Goal: Task Accomplishment & Management: Manage account settings

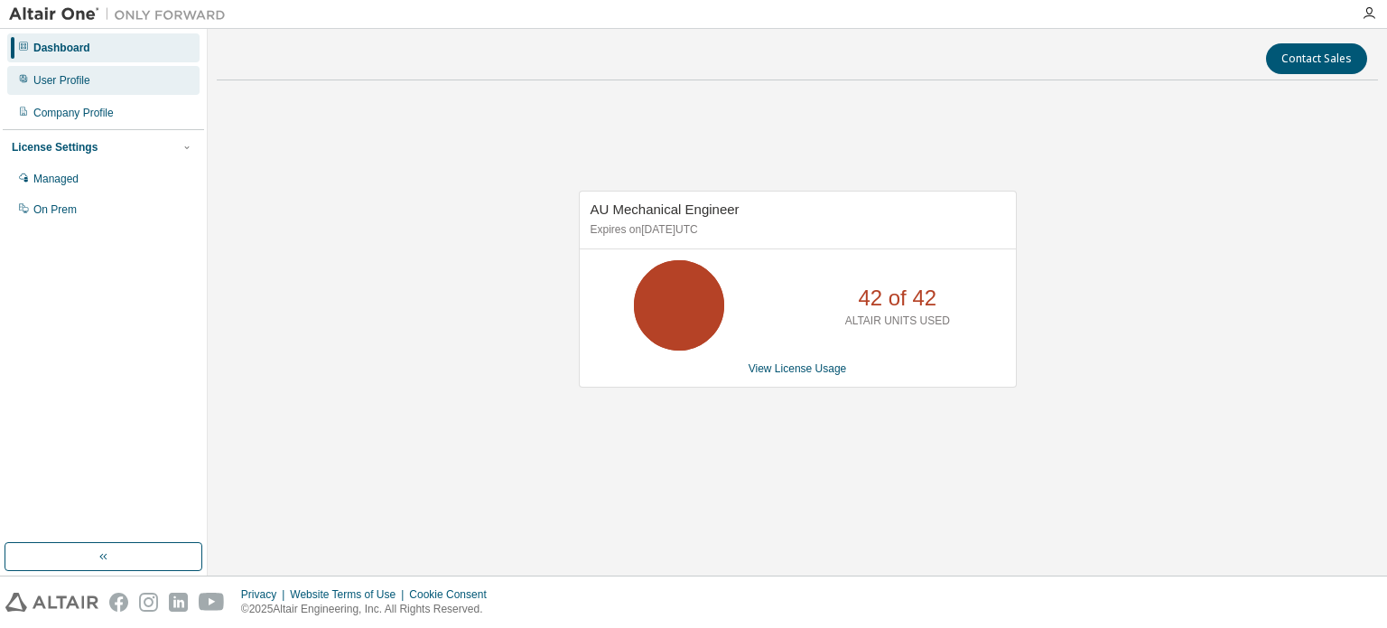
click at [44, 82] on div "User Profile" at bounding box center [61, 80] width 57 height 14
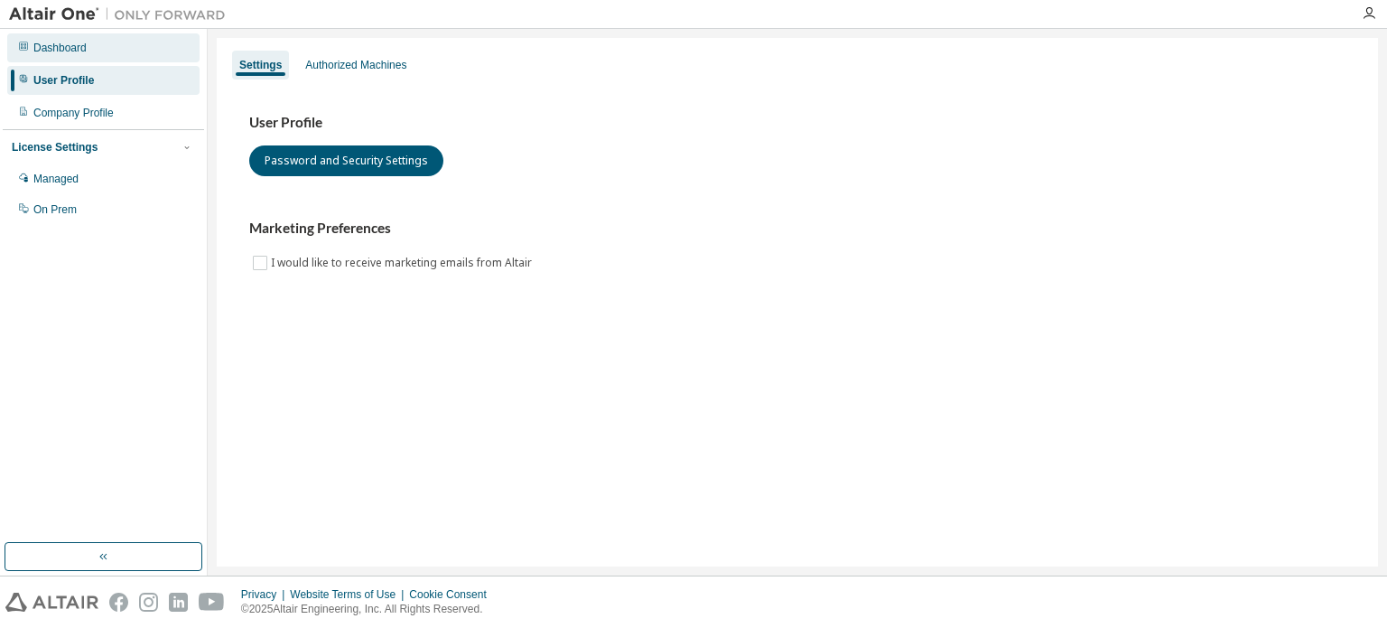
click at [52, 41] on div "Dashboard" at bounding box center [59, 48] width 53 height 14
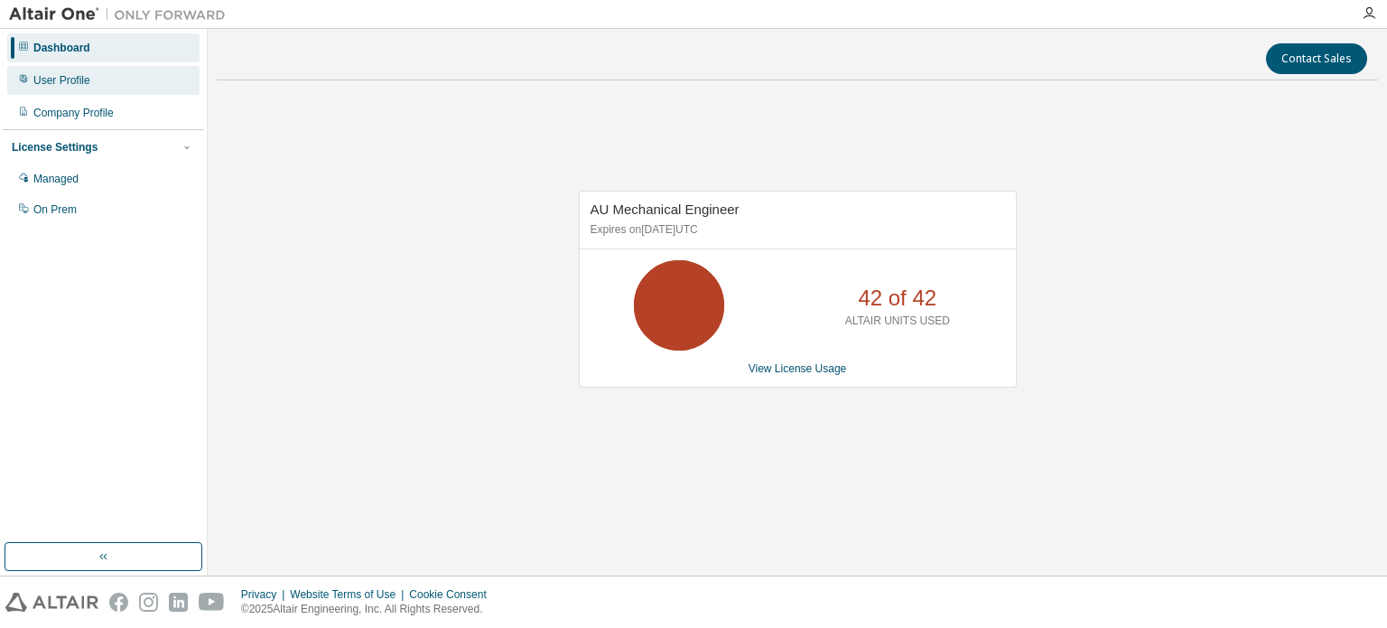
click at [48, 79] on div "User Profile" at bounding box center [61, 80] width 57 height 14
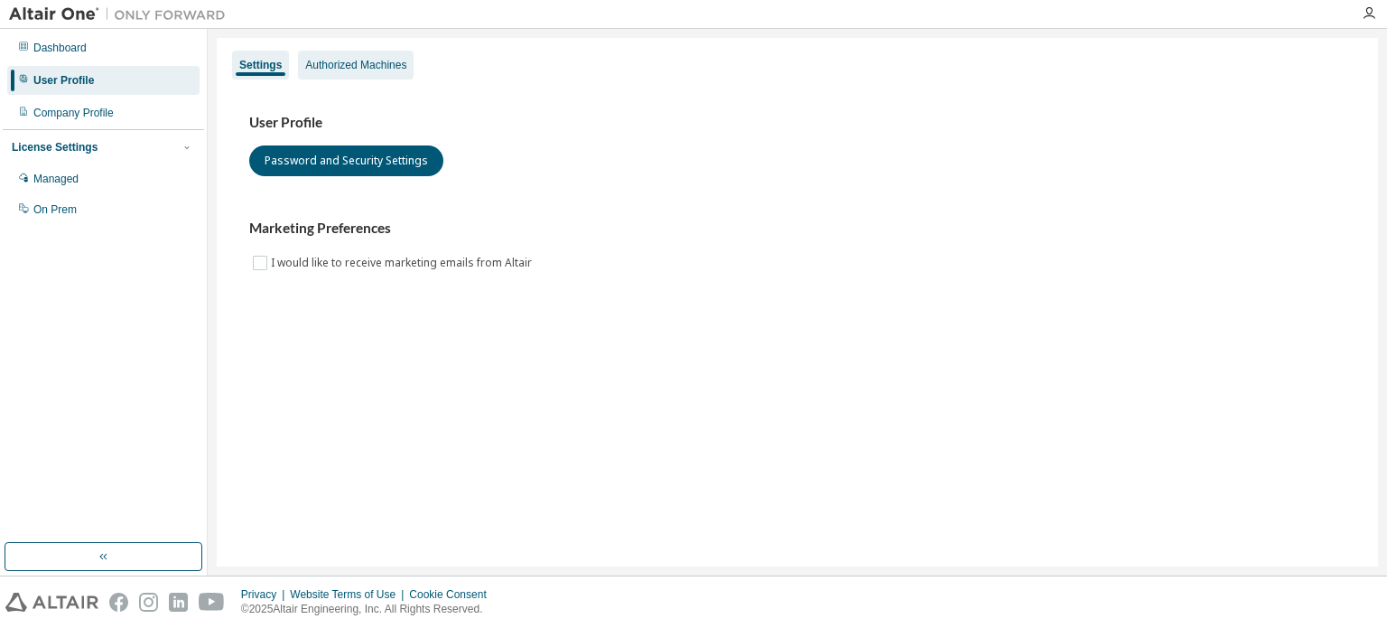
click at [324, 64] on div "Authorized Machines" at bounding box center [355, 65] width 101 height 14
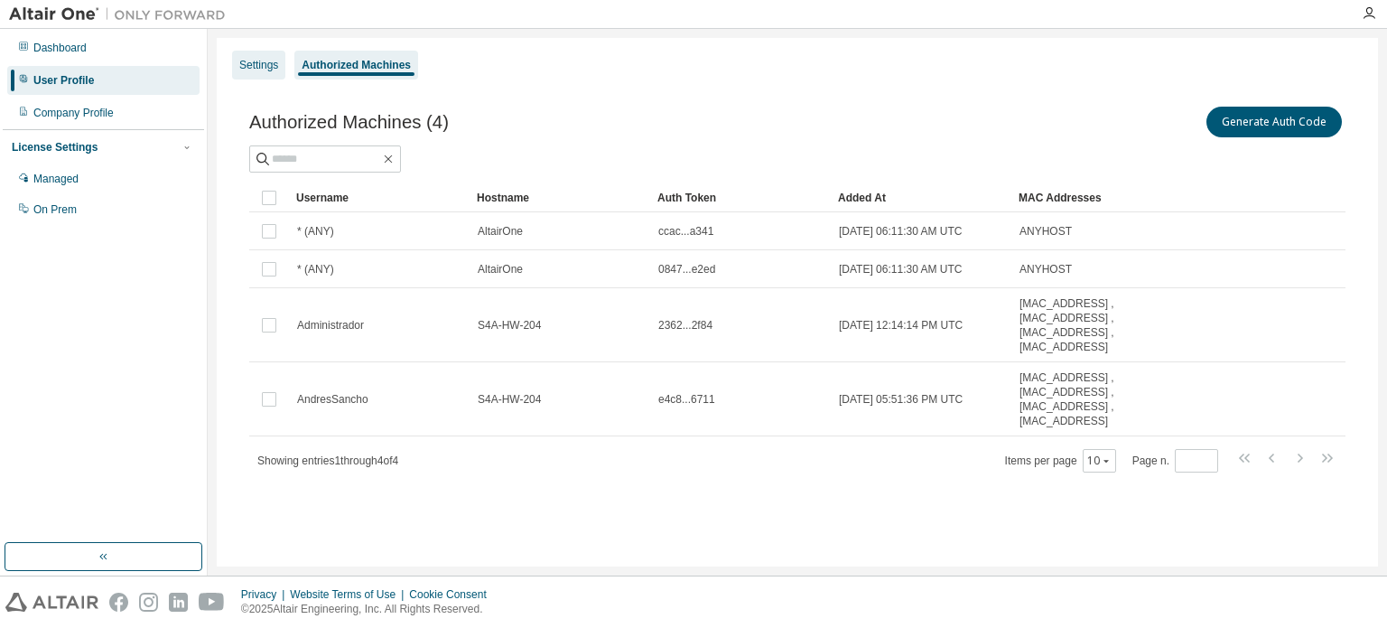
click at [273, 62] on div "Settings" at bounding box center [258, 65] width 39 height 14
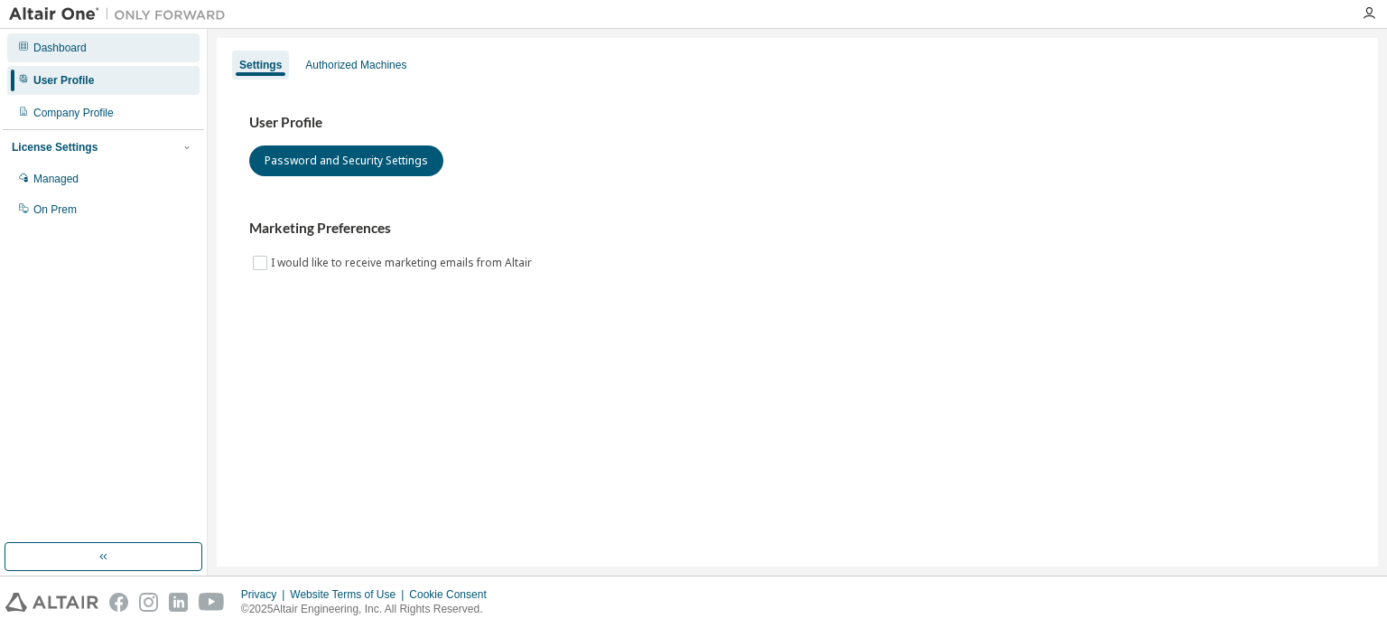
click at [73, 51] on div "Dashboard" at bounding box center [59, 48] width 53 height 14
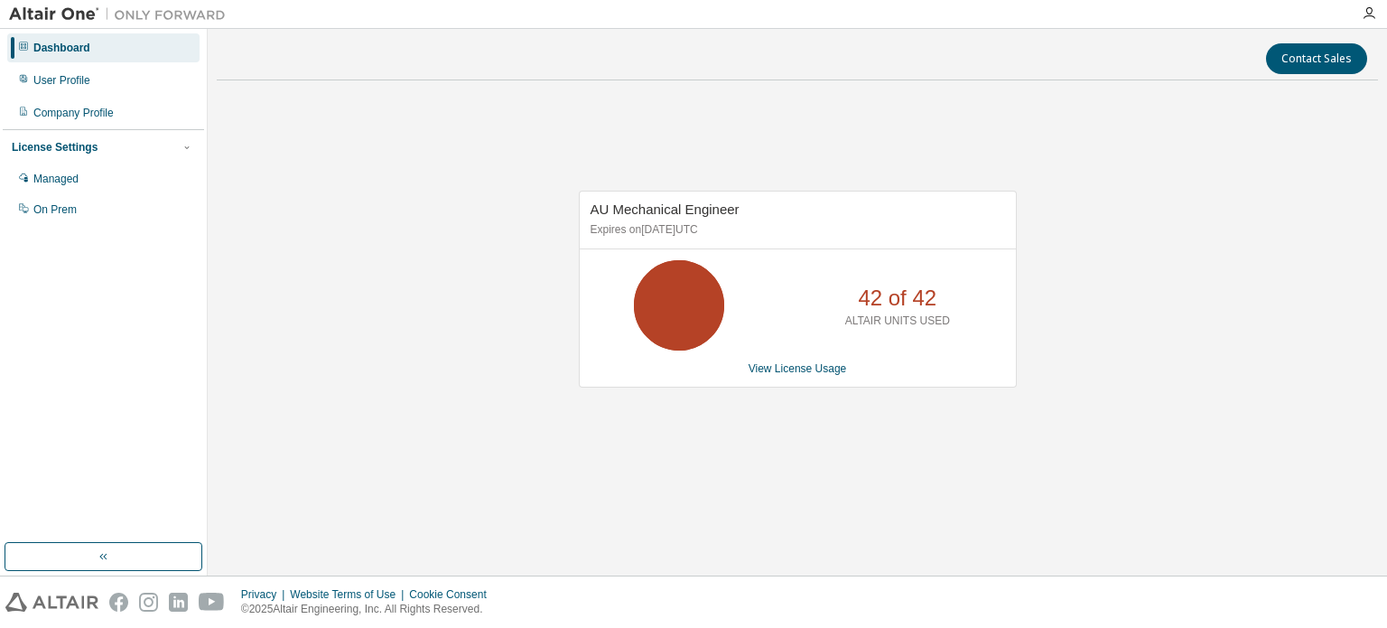
click at [650, 223] on p "Expires on [DATE] UTC" at bounding box center [796, 229] width 410 height 15
click at [780, 369] on link "View License Usage" at bounding box center [798, 368] width 98 height 13
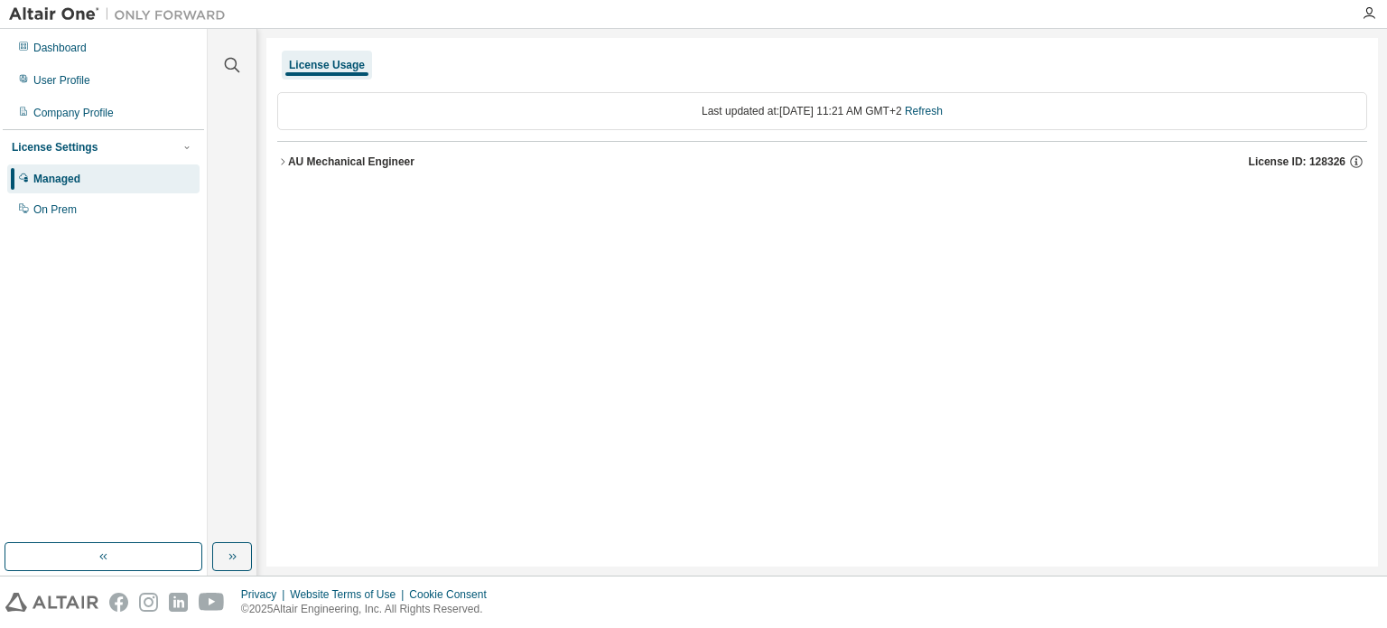
click at [283, 163] on icon "button" at bounding box center [282, 161] width 11 height 11
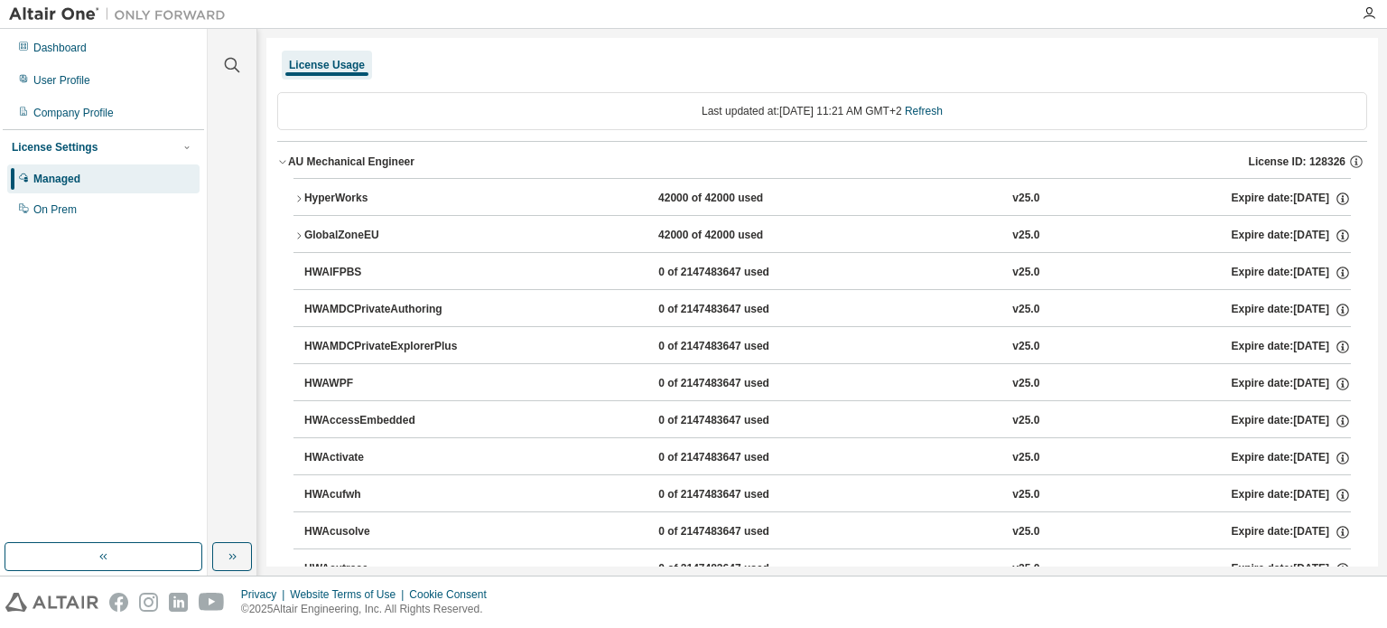
click at [299, 200] on icon "button" at bounding box center [299, 198] width 4 height 6
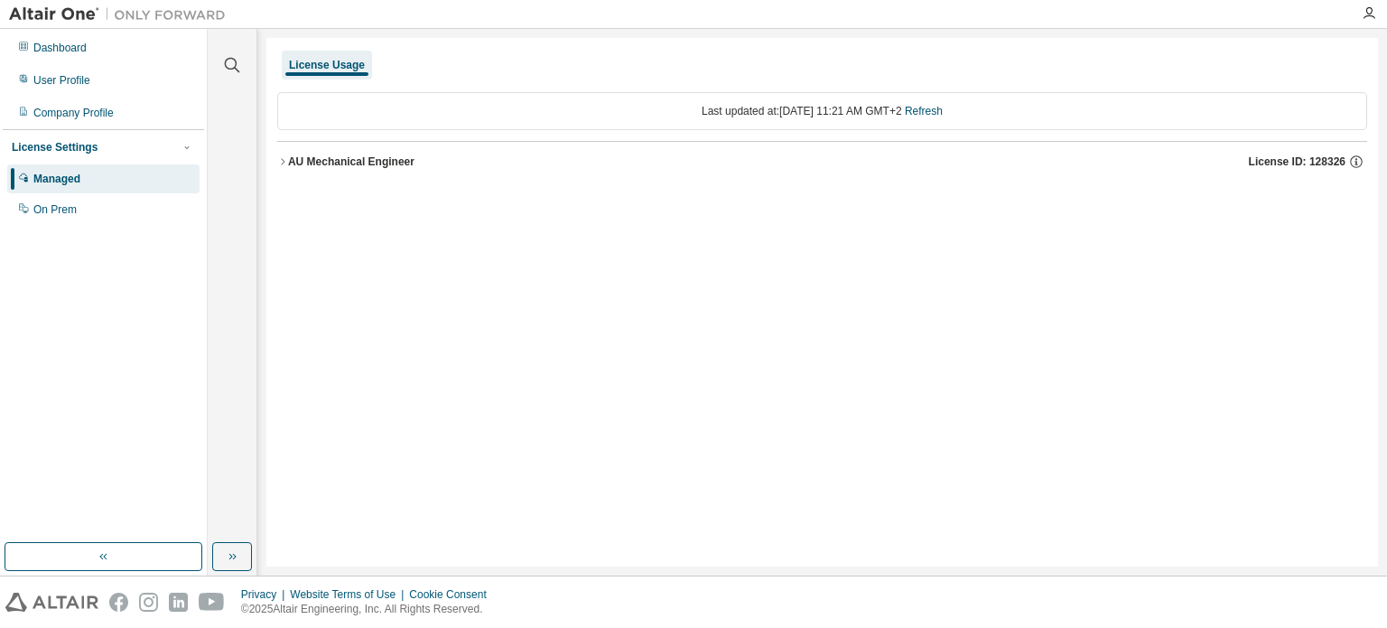
click at [285, 162] on icon "button" at bounding box center [282, 161] width 11 height 11
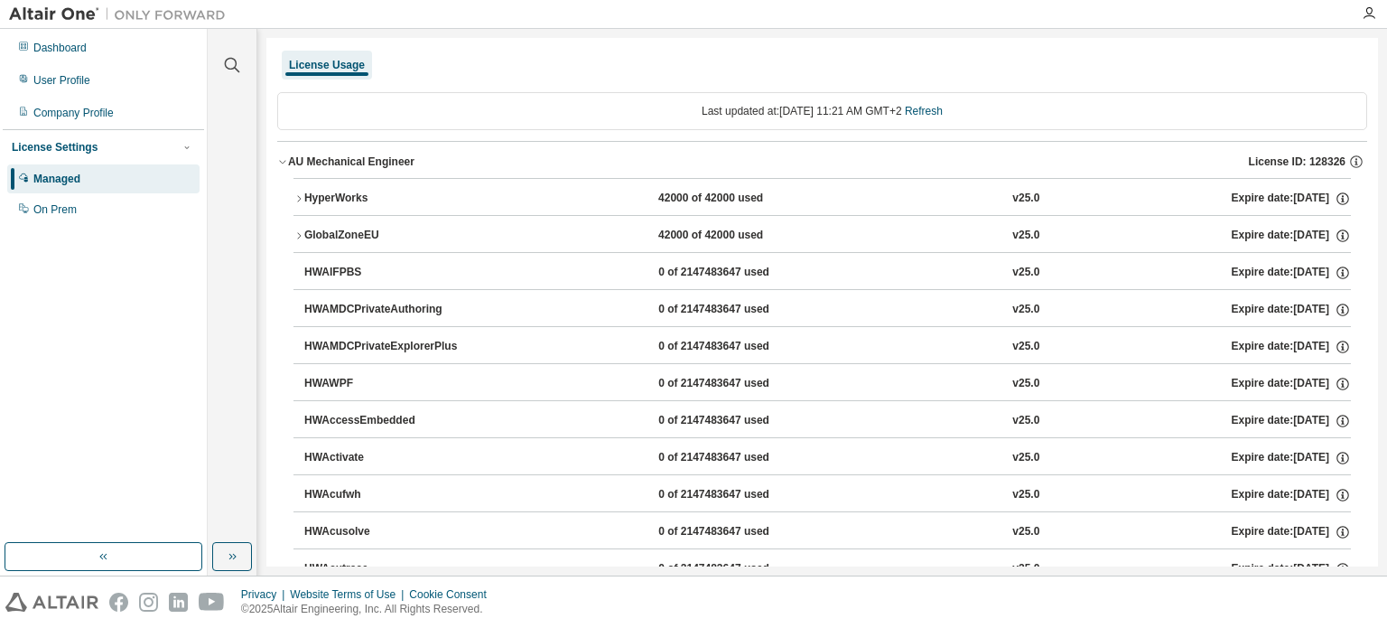
click at [299, 198] on icon "button" at bounding box center [299, 198] width 11 height 11
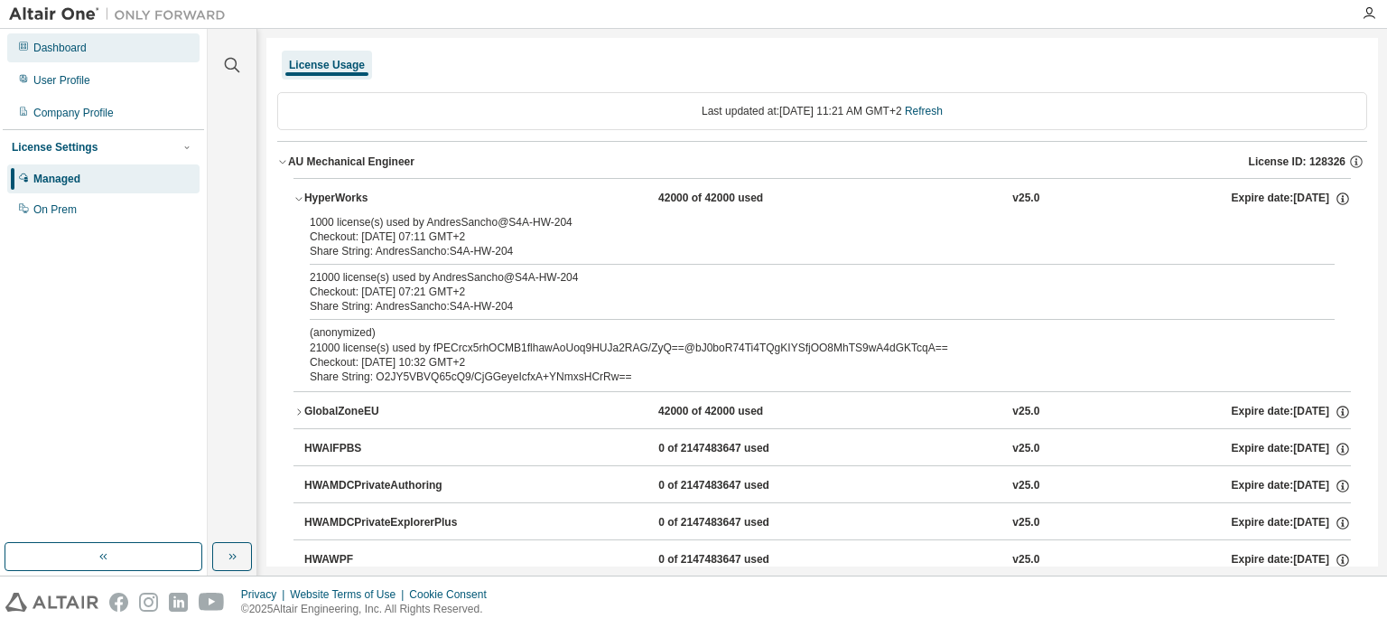
click at [123, 50] on div "Dashboard" at bounding box center [103, 47] width 192 height 29
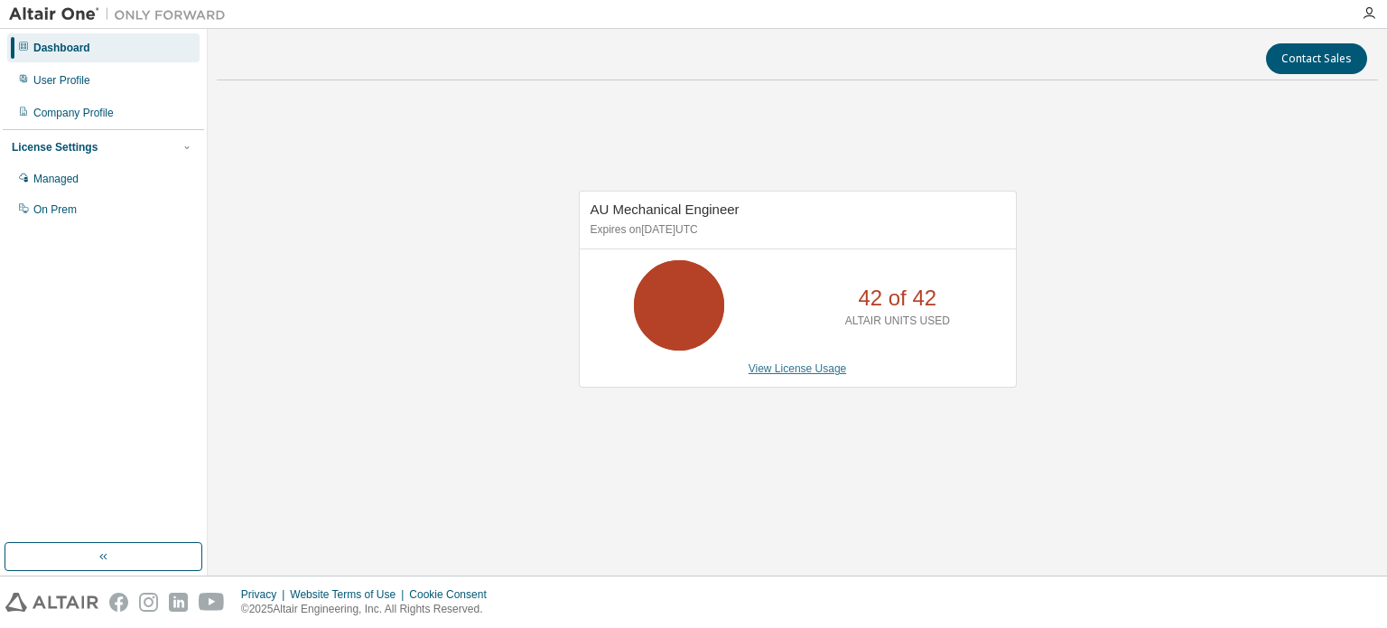
click at [799, 365] on link "View License Usage" at bounding box center [798, 368] width 98 height 13
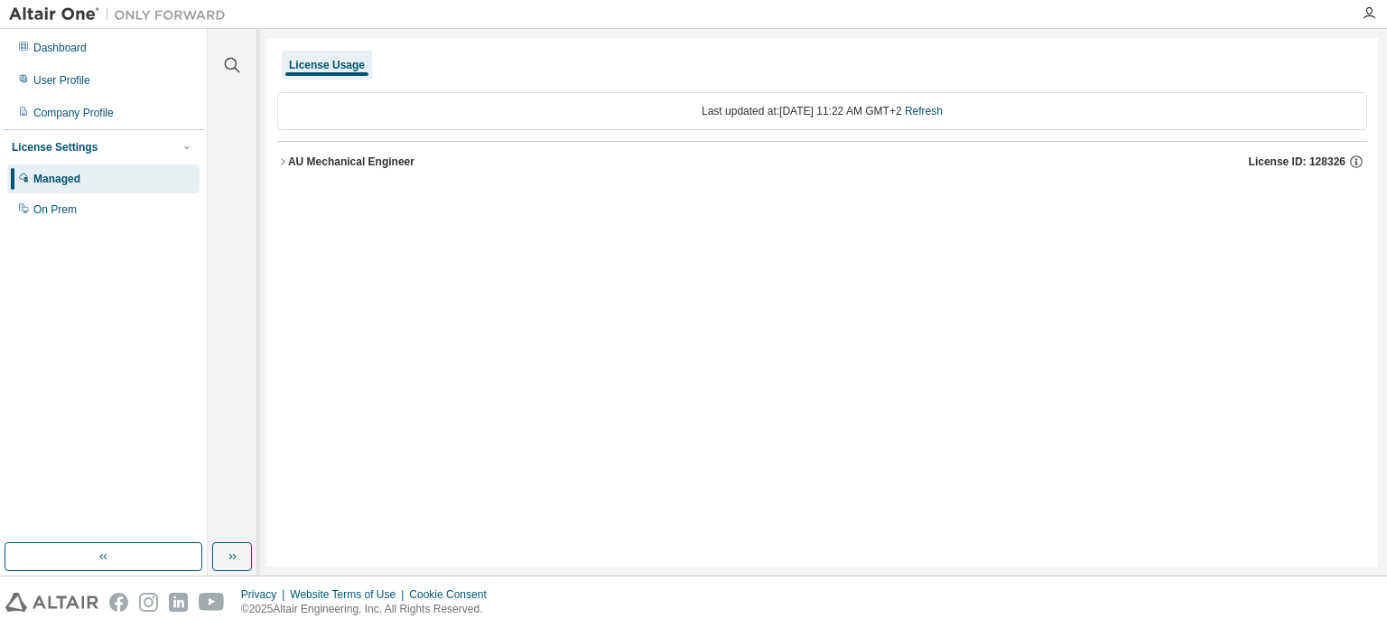
click at [285, 159] on icon "button" at bounding box center [282, 161] width 11 height 11
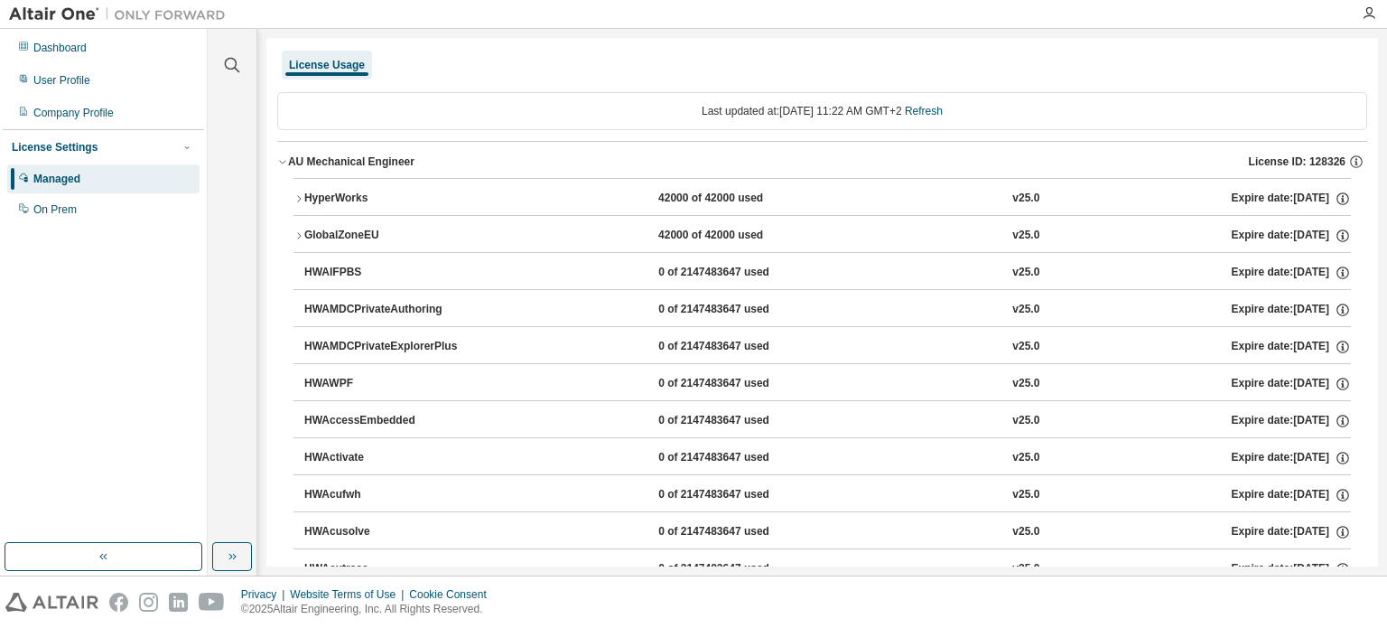
click at [296, 201] on icon "button" at bounding box center [299, 198] width 11 height 11
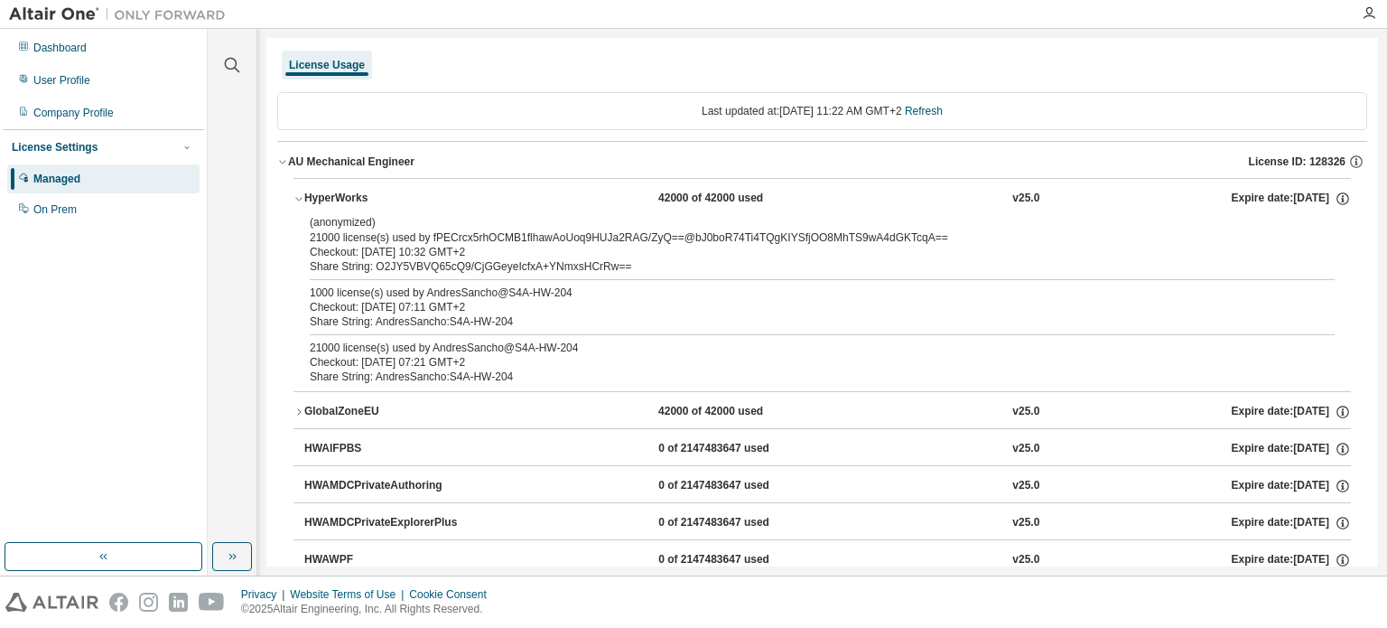
click at [615, 263] on div "Share String: O2JY5VBVQ65cQ9/CjGGeyeIcfxA+YNmxsHCrRw==" at bounding box center [801, 266] width 982 height 14
drag, startPoint x: 312, startPoint y: 220, endPoint x: 387, endPoint y: 223, distance: 75.1
click at [387, 223] on p "(anonymized)" at bounding box center [801, 222] width 982 height 15
click at [380, 222] on p "(anonymized)" at bounding box center [801, 222] width 982 height 15
drag, startPoint x: 376, startPoint y: 222, endPoint x: 304, endPoint y: 216, distance: 72.5
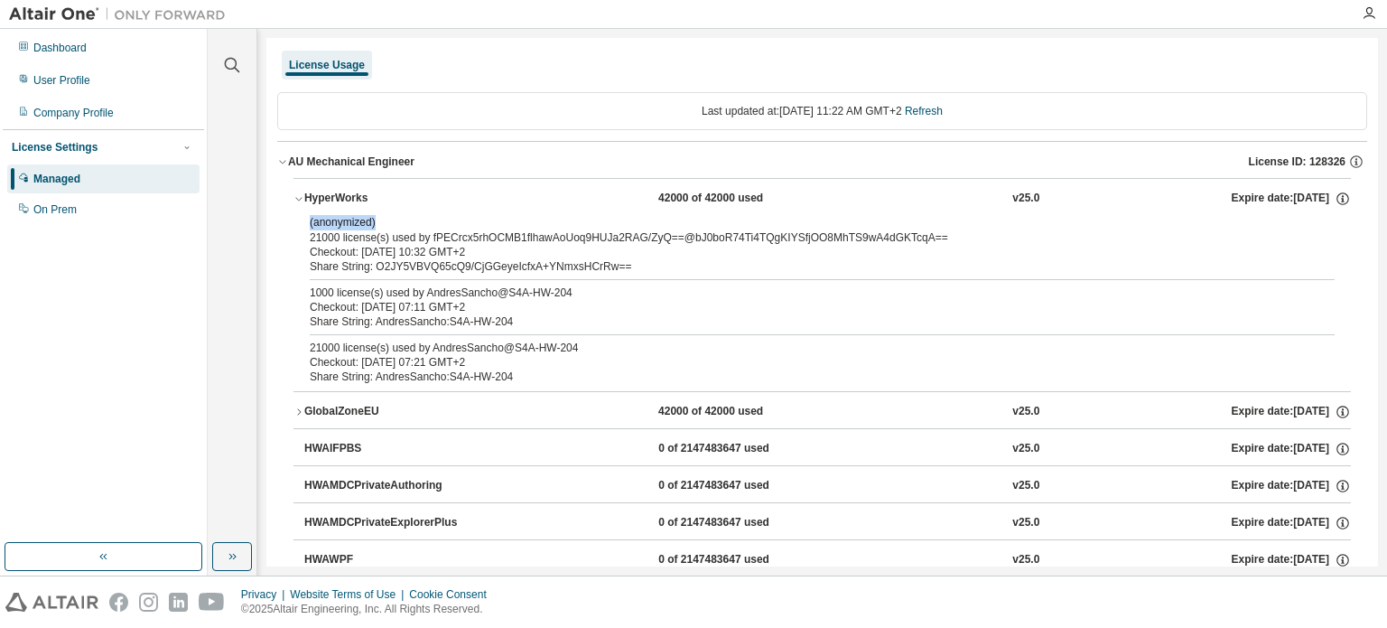
click at [304, 216] on div "(anonymized) 21000 license(s) used by fPECrcx5rhOCMB1flhawAoUoq9HUJa2RAG/ZyQ==@…" at bounding box center [823, 303] width 1058 height 176
click at [83, 44] on div "Dashboard" at bounding box center [59, 48] width 53 height 14
